Goal: Information Seeking & Learning: Check status

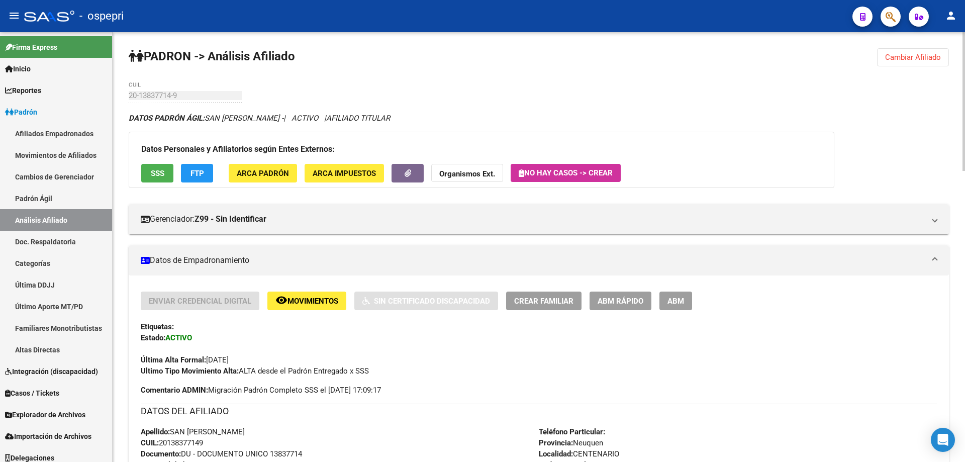
click at [912, 57] on span "Cambiar Afiliado" at bounding box center [913, 57] width 56 height 9
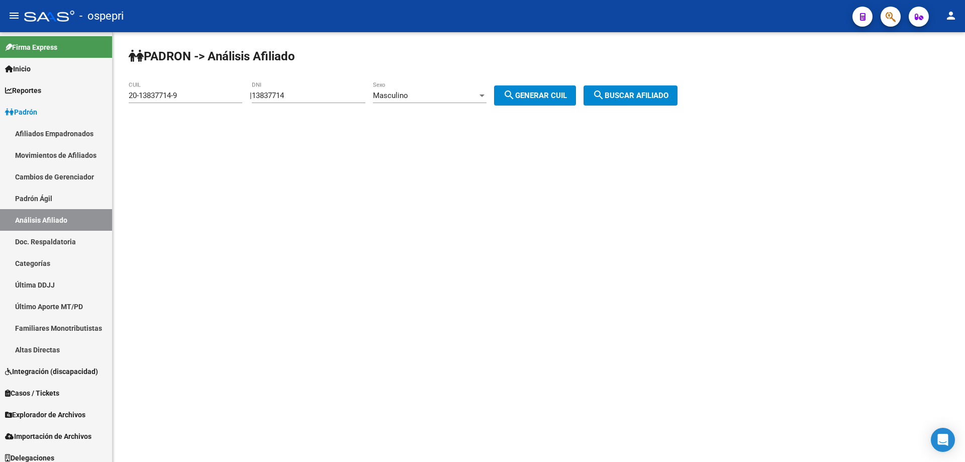
click at [289, 98] on input "13837714" at bounding box center [309, 95] width 114 height 9
paste input "24978612"
type input "24978612"
click at [557, 101] on button "search Generar CUIL" at bounding box center [535, 95] width 82 height 20
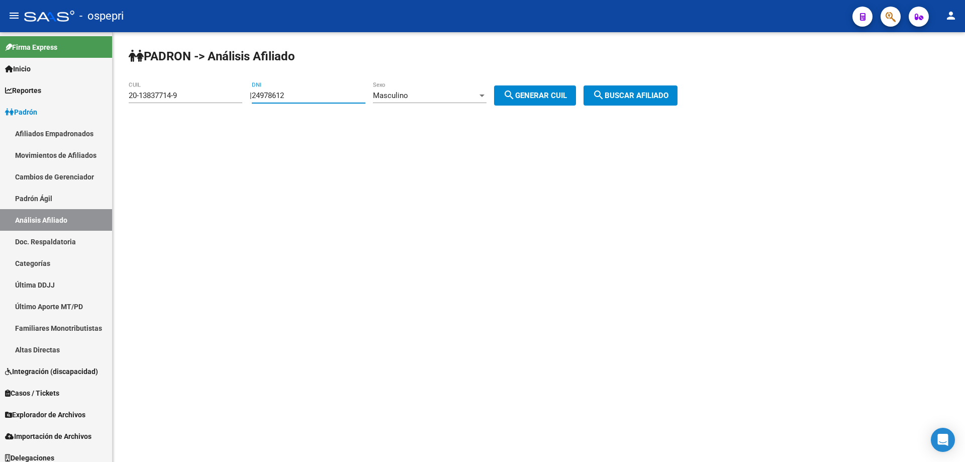
type input "20-24978612-9"
click at [666, 100] on span "search Buscar afiliado" at bounding box center [631, 95] width 76 height 9
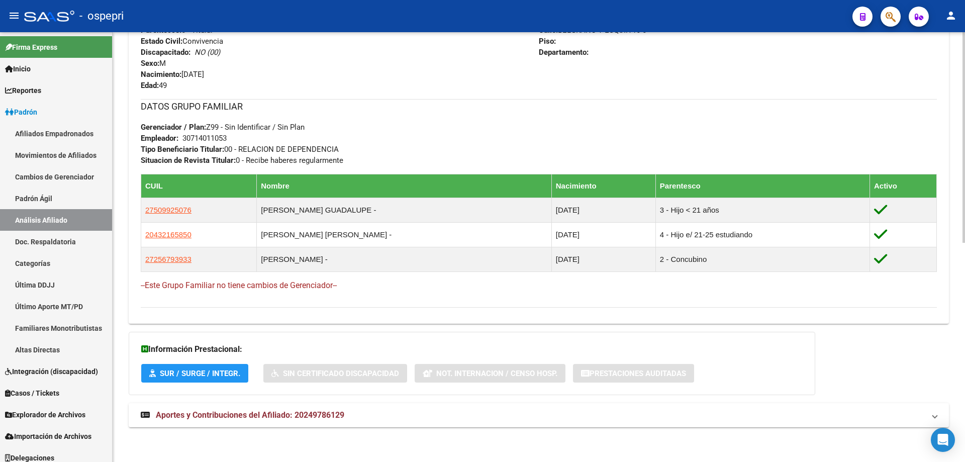
scroll to position [446, 0]
click at [291, 416] on span "Aportes y Contribuciones del Afiliado: 20249786129" at bounding box center [250, 415] width 188 height 10
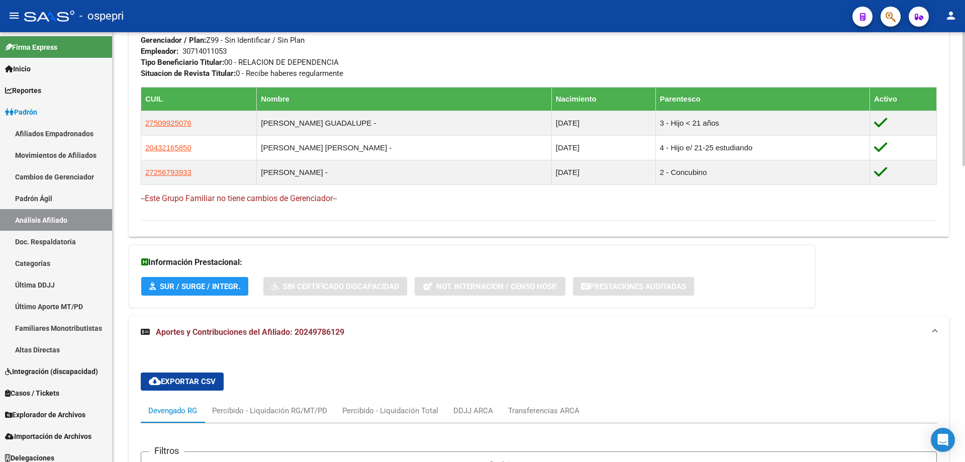
scroll to position [536, 0]
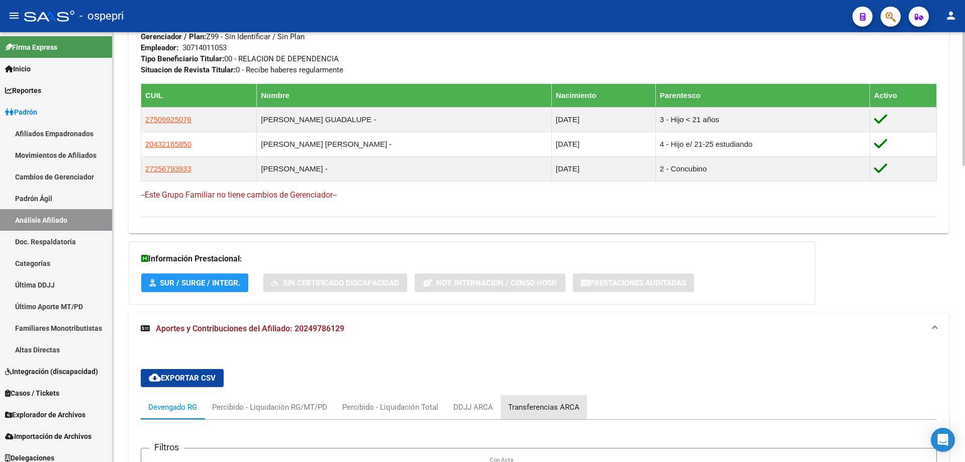
click at [540, 405] on div "Transferencias ARCA" at bounding box center [543, 407] width 71 height 11
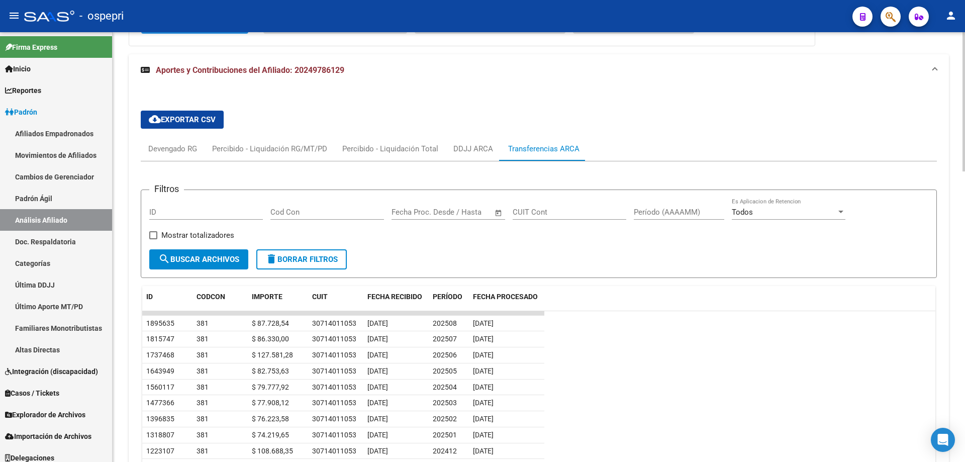
scroll to position [804, 0]
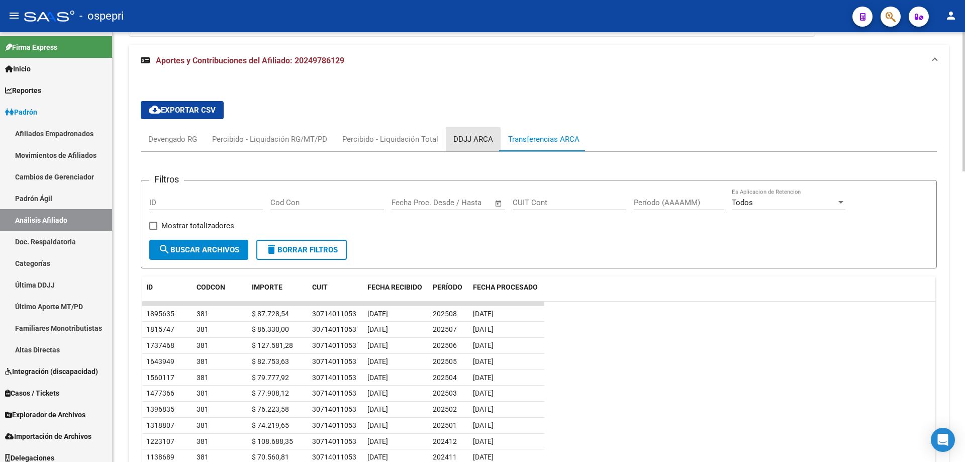
click at [472, 142] on div "DDJJ ARCA" at bounding box center [473, 139] width 40 height 11
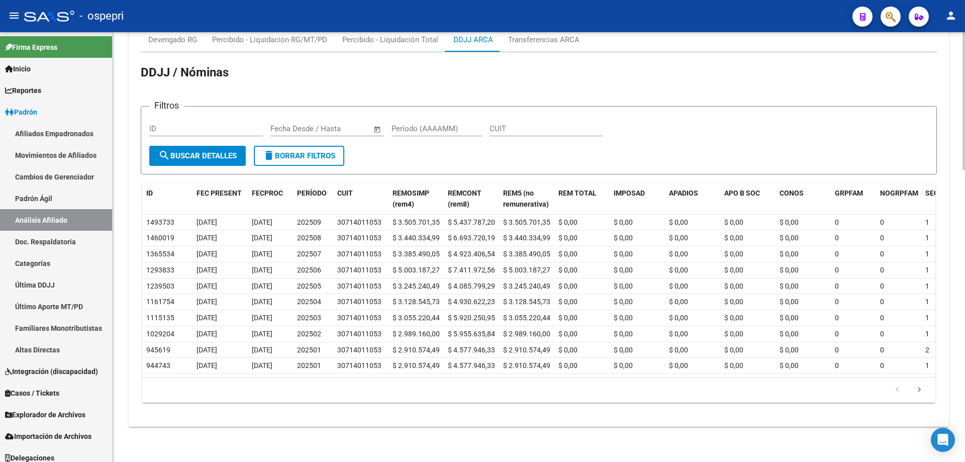
scroll to position [777, 0]
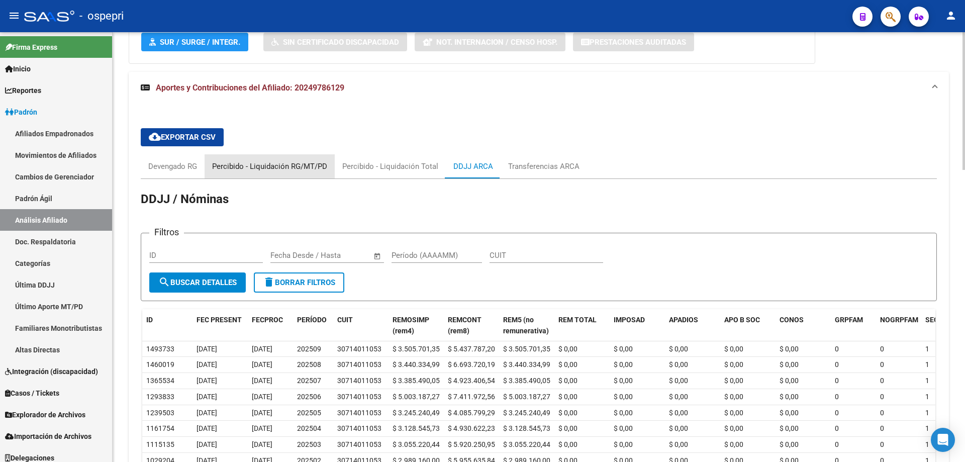
click at [297, 166] on div "Percibido - Liquidación RG/MT/PD" at bounding box center [269, 166] width 115 height 11
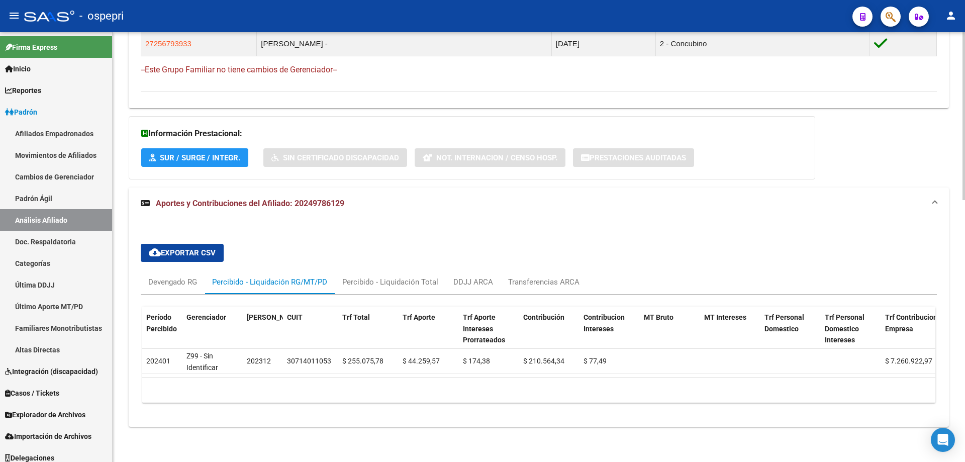
scroll to position [0, 0]
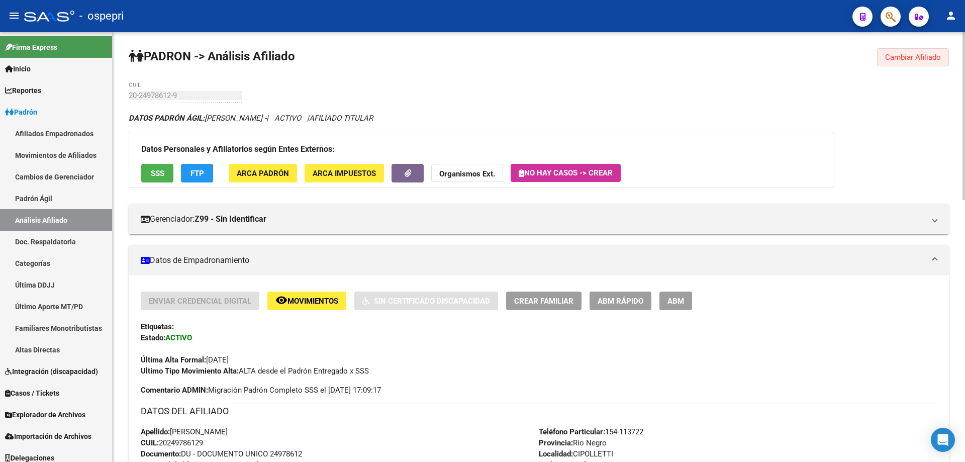
drag, startPoint x: 902, startPoint y: 61, endPoint x: 871, endPoint y: 65, distance: 30.9
click at [900, 61] on span "Cambiar Afiliado" at bounding box center [913, 57] width 56 height 9
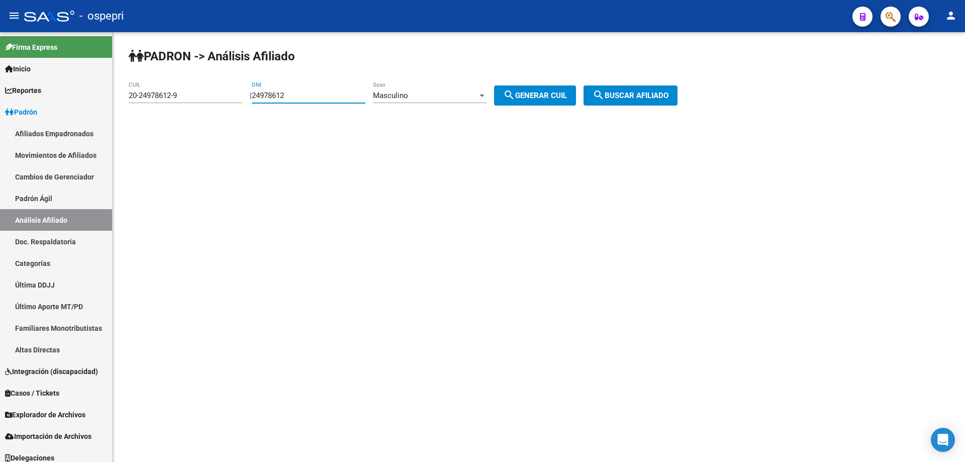
click at [271, 91] on input "24978612" at bounding box center [309, 95] width 114 height 9
paste input "42264557"
type input "42264557"
click at [536, 93] on span "search Generar CUIL" at bounding box center [535, 95] width 64 height 9
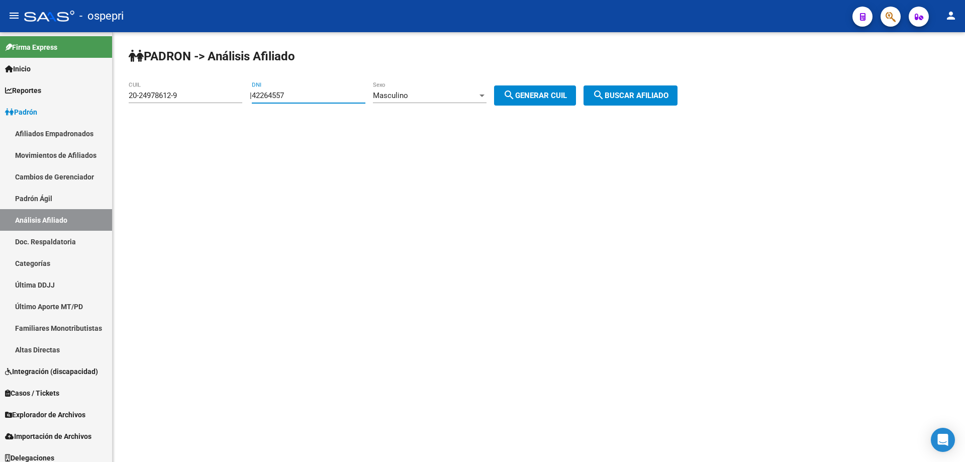
type input "20-42264557-9"
click button "search Buscar afiliado" at bounding box center [630, 95] width 94 height 20
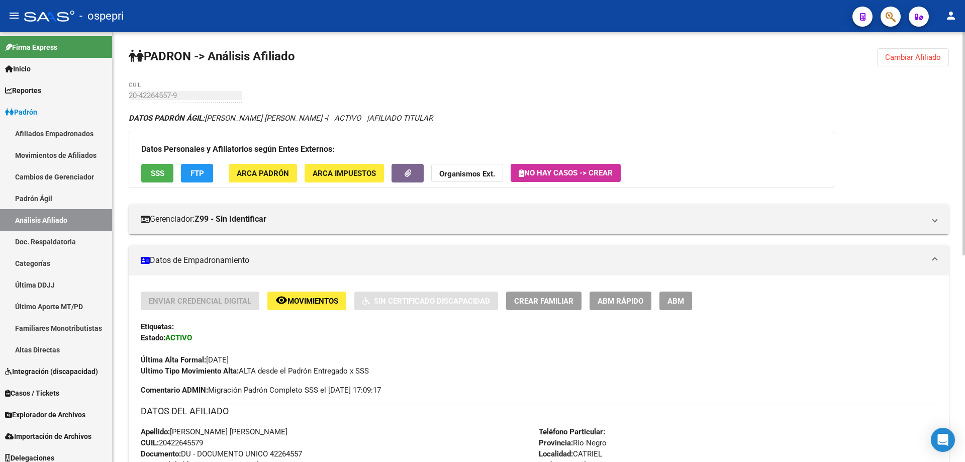
scroll to position [397, 0]
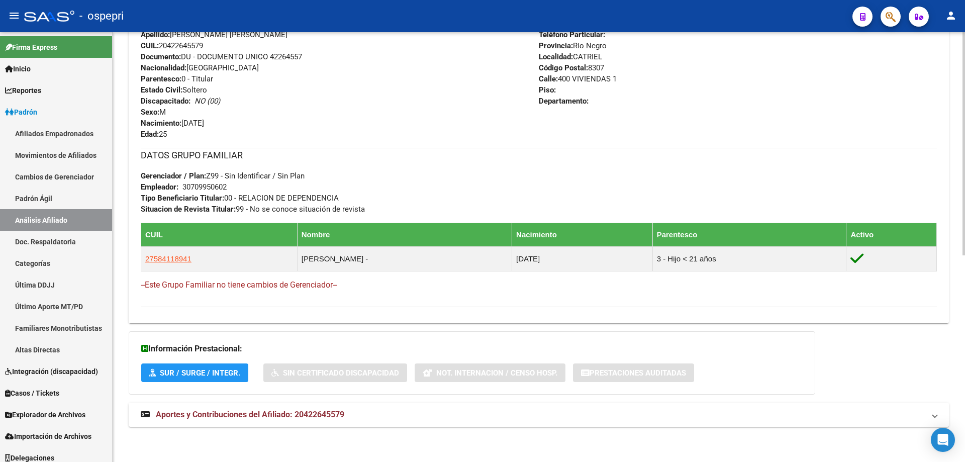
click at [314, 418] on span "Aportes y Contribuciones del Afiliado: 20422645579" at bounding box center [250, 415] width 188 height 10
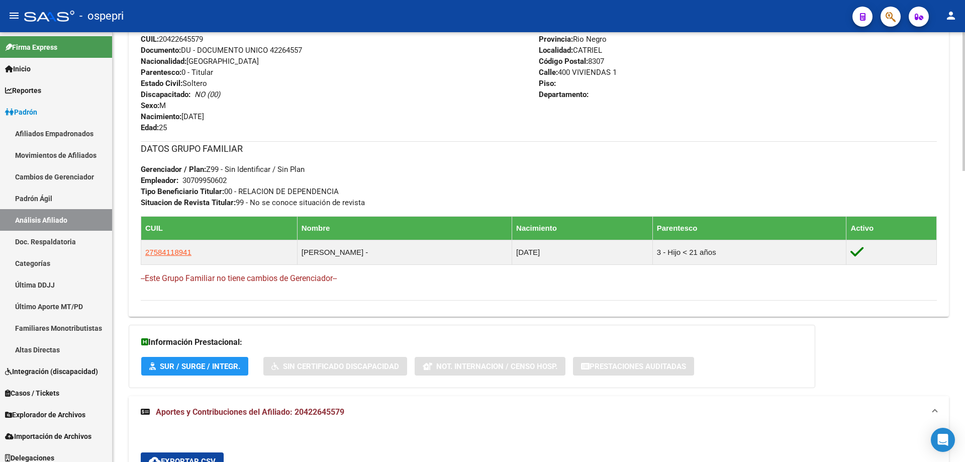
scroll to position [402, 0]
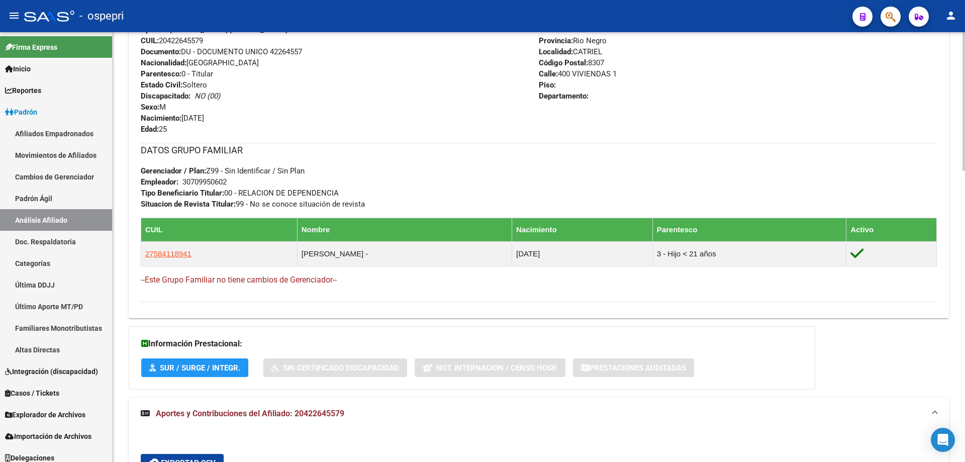
click at [119, 132] on div "PADRON -> Análisis Afiliado Cambiar Afiliado 20-42264557-9 CUIL DATOS PADRÓN ÁG…" at bounding box center [539, 289] width 852 height 1318
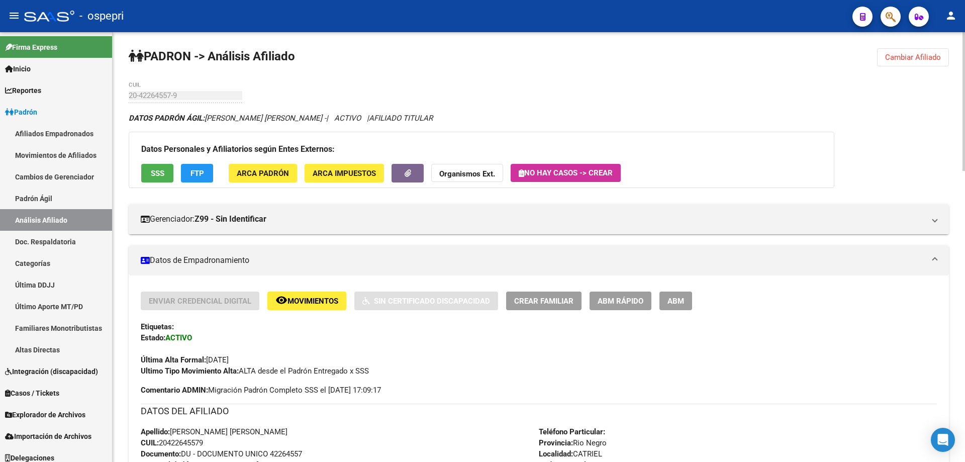
click at [926, 62] on button "Cambiar Afiliado" at bounding box center [913, 57] width 72 height 18
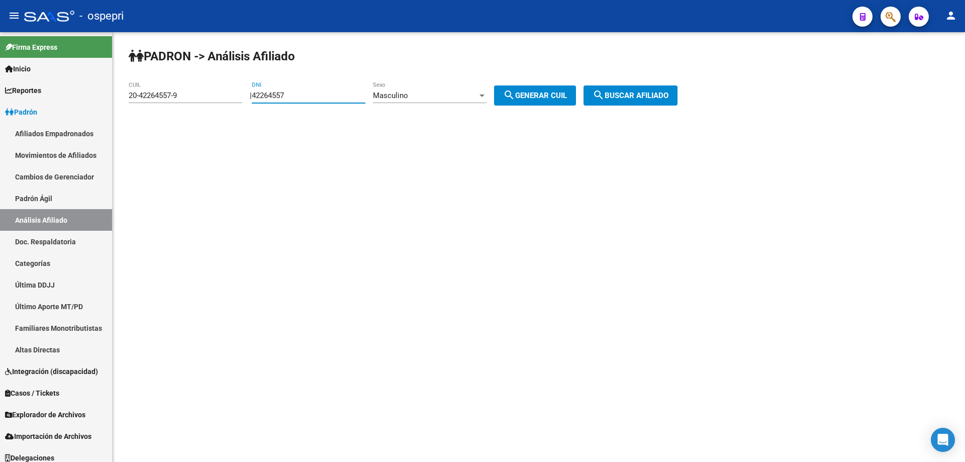
click at [298, 94] on input "42264557" at bounding box center [309, 95] width 114 height 9
click at [296, 95] on input "42264557" at bounding box center [309, 95] width 114 height 9
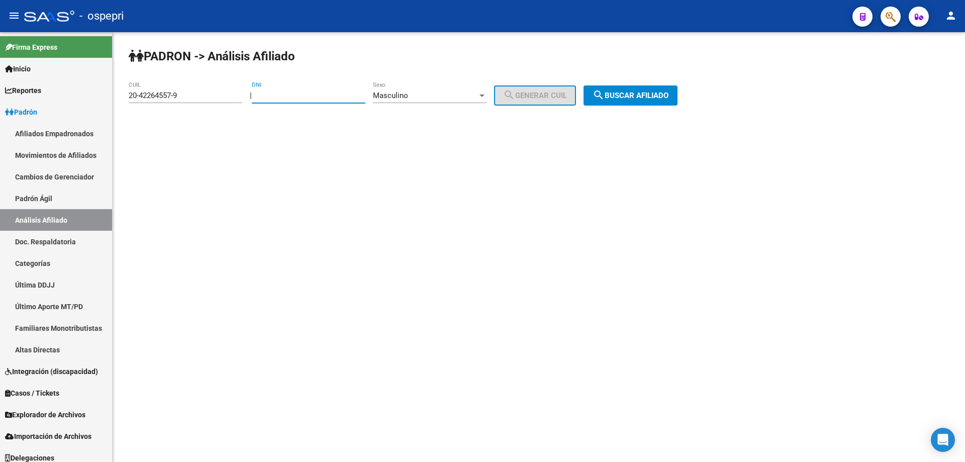
paste input "41357684"
type input "41357684"
click at [532, 94] on span "search Generar CUIL" at bounding box center [535, 95] width 64 height 9
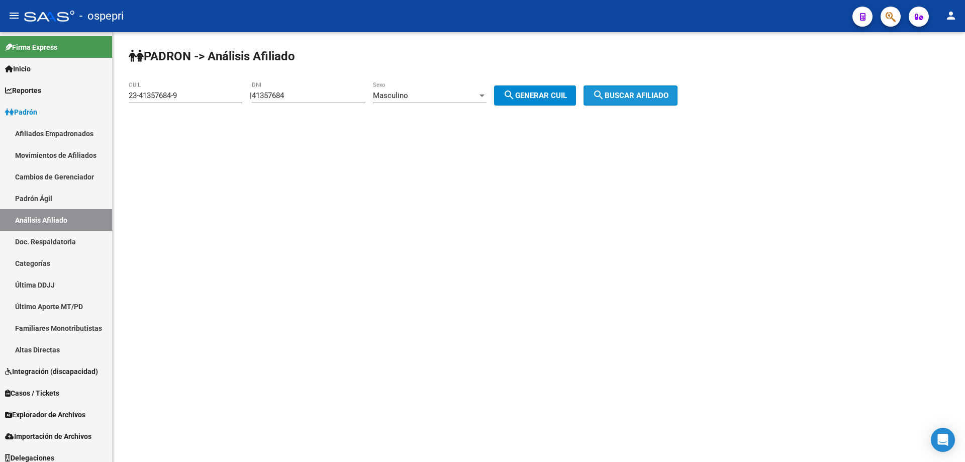
click at [633, 92] on span "search Buscar afiliado" at bounding box center [631, 95] width 76 height 9
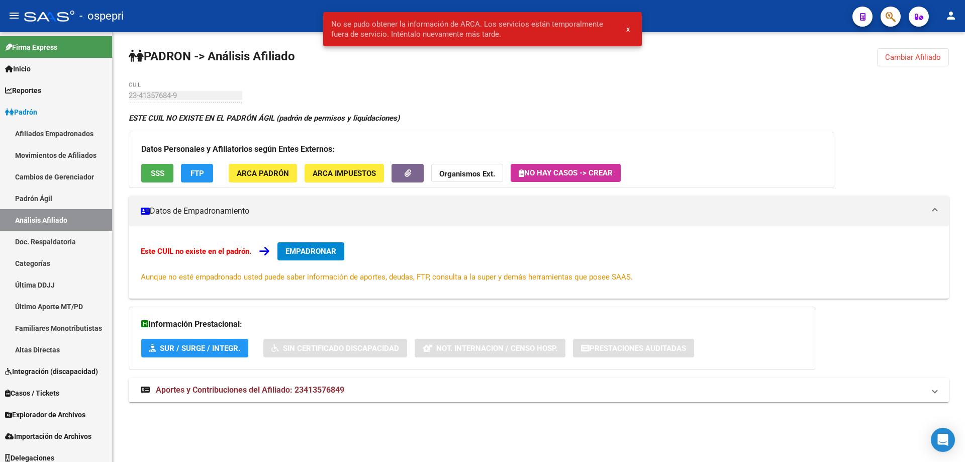
click at [277, 401] on mat-expansion-panel-header "Aportes y Contribuciones del Afiliado: 23413576849" at bounding box center [539, 390] width 820 height 24
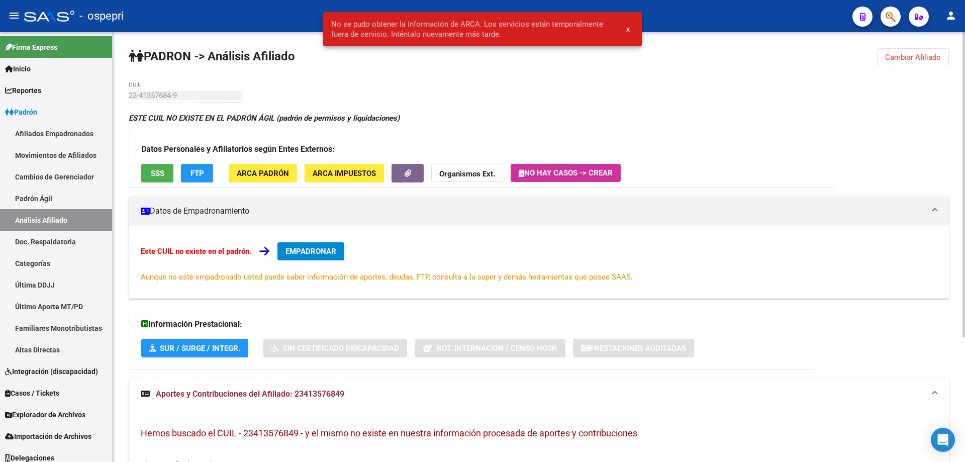
click at [893, 53] on span "Cambiar Afiliado" at bounding box center [913, 57] width 56 height 9
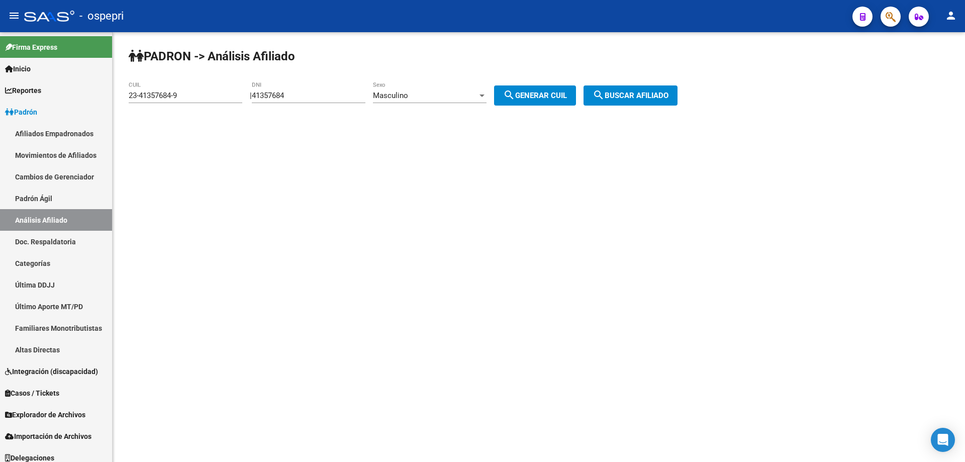
click at [408, 95] on span "Masculino" at bounding box center [390, 95] width 35 height 9
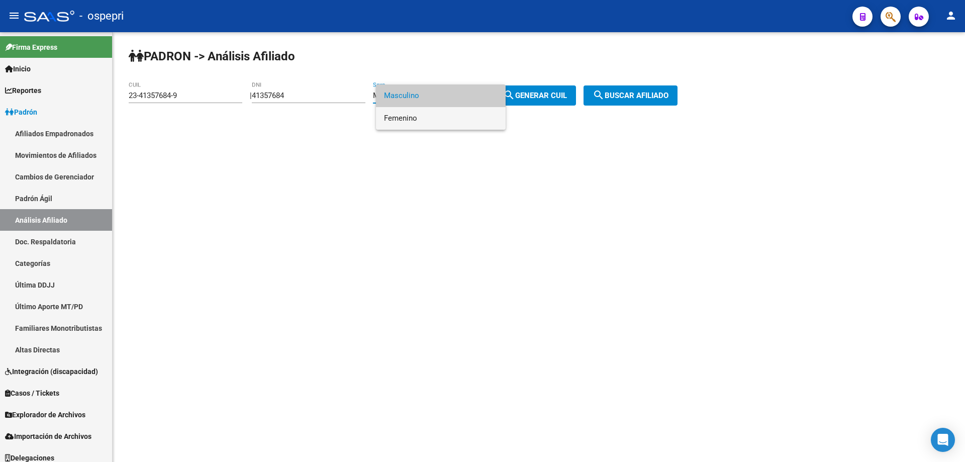
click at [408, 119] on span "Femenino" at bounding box center [441, 118] width 114 height 23
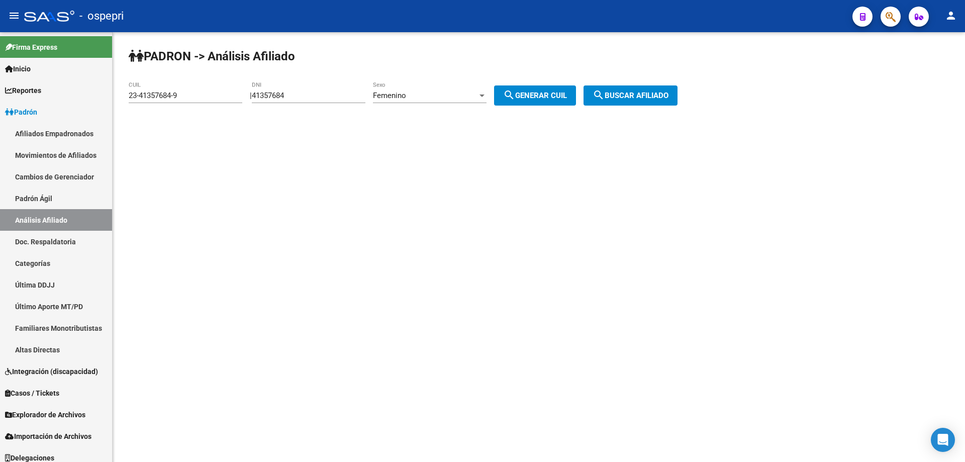
click at [510, 84] on div "PADRON -> Análisis Afiliado 23-41357684-9 CUIL | 41357684 DNI Femenino Sexo sea…" at bounding box center [539, 85] width 852 height 106
click at [527, 89] on button "search Generar CUIL" at bounding box center [535, 95] width 82 height 20
type input "27-41357684-4"
click at [638, 93] on span "search Buscar afiliado" at bounding box center [631, 95] width 76 height 9
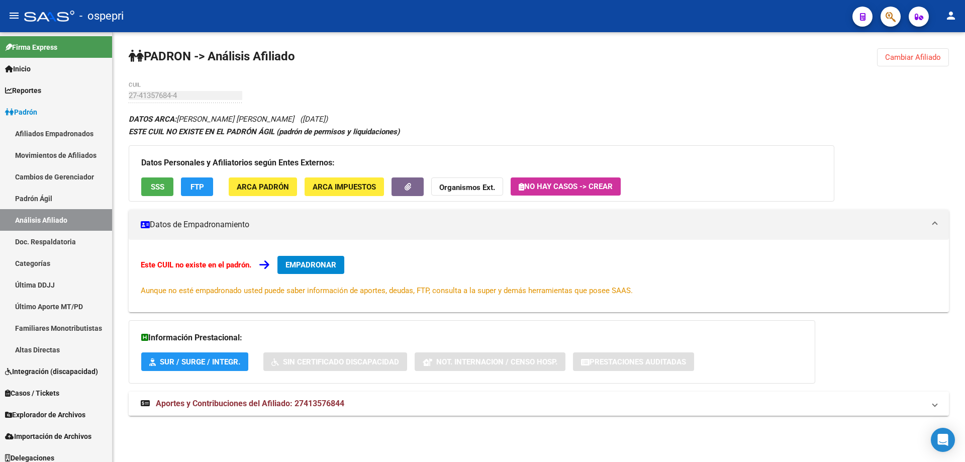
click at [246, 399] on span "Aportes y Contribuciones del Afiliado: 27413576844" at bounding box center [250, 404] width 188 height 10
